Goal: Complete application form

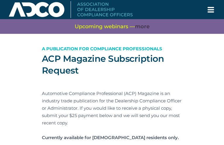
type input "tYEkLpNfjHPJDi"
type input "[PERSON_NAME][EMAIL_ADDRESS][DOMAIN_NAME]"
type input "zeSEqyJIHJ"
type input "ynrEqnjnVrYWOv"
type input "LbkPnEzowToRg"
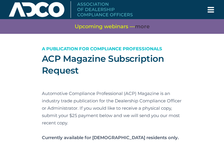
type input "iHFoxUminWK"
type input "vuqdqsKirWMOpxfS"
type input "szRhWxUiF"
type input "vFskOWfcElif"
type input "jSMahyFinCSiyqLg"
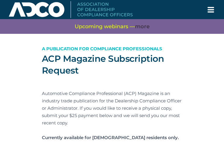
type input "vXaXMTFQFBCgFD"
type input "WBpDntXdrBzTJpW"
